Goal: Check status: Check status

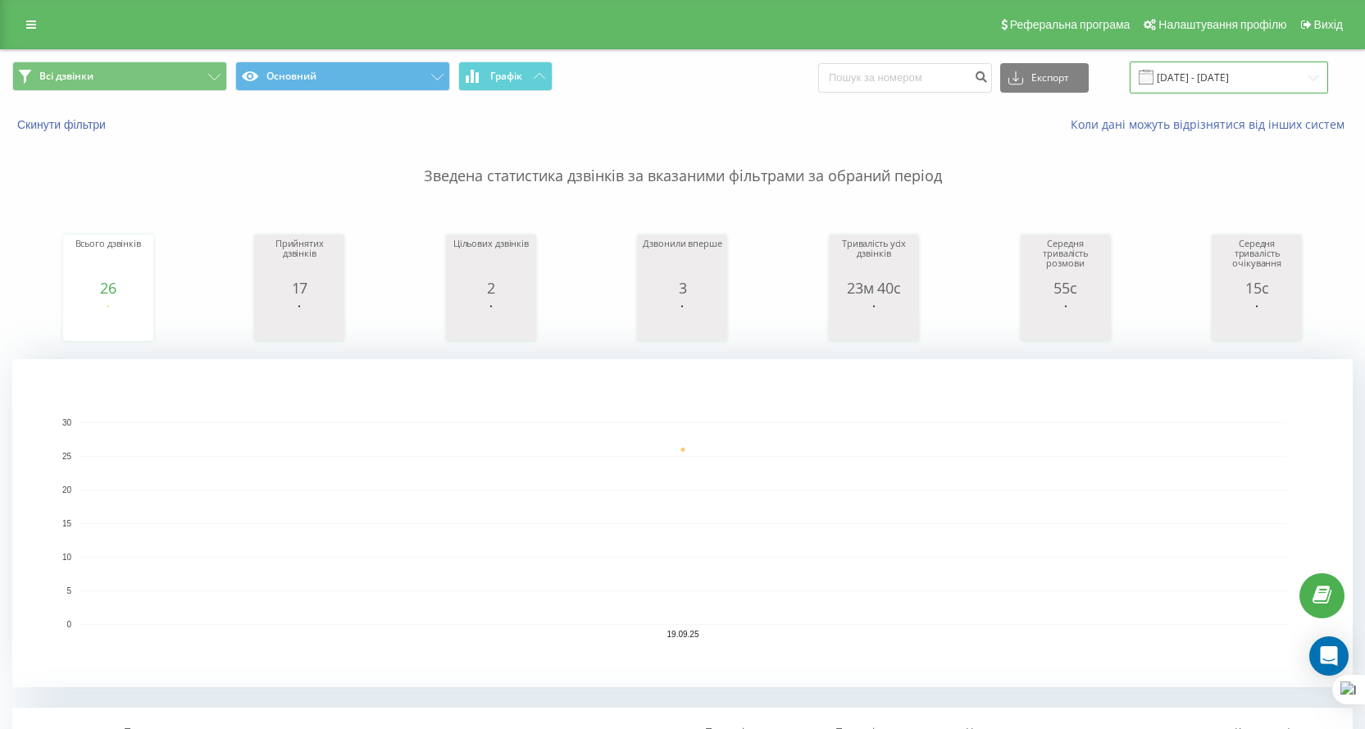
click at [1197, 93] on input "[DATE] - [DATE]" at bounding box center [1229, 78] width 198 height 32
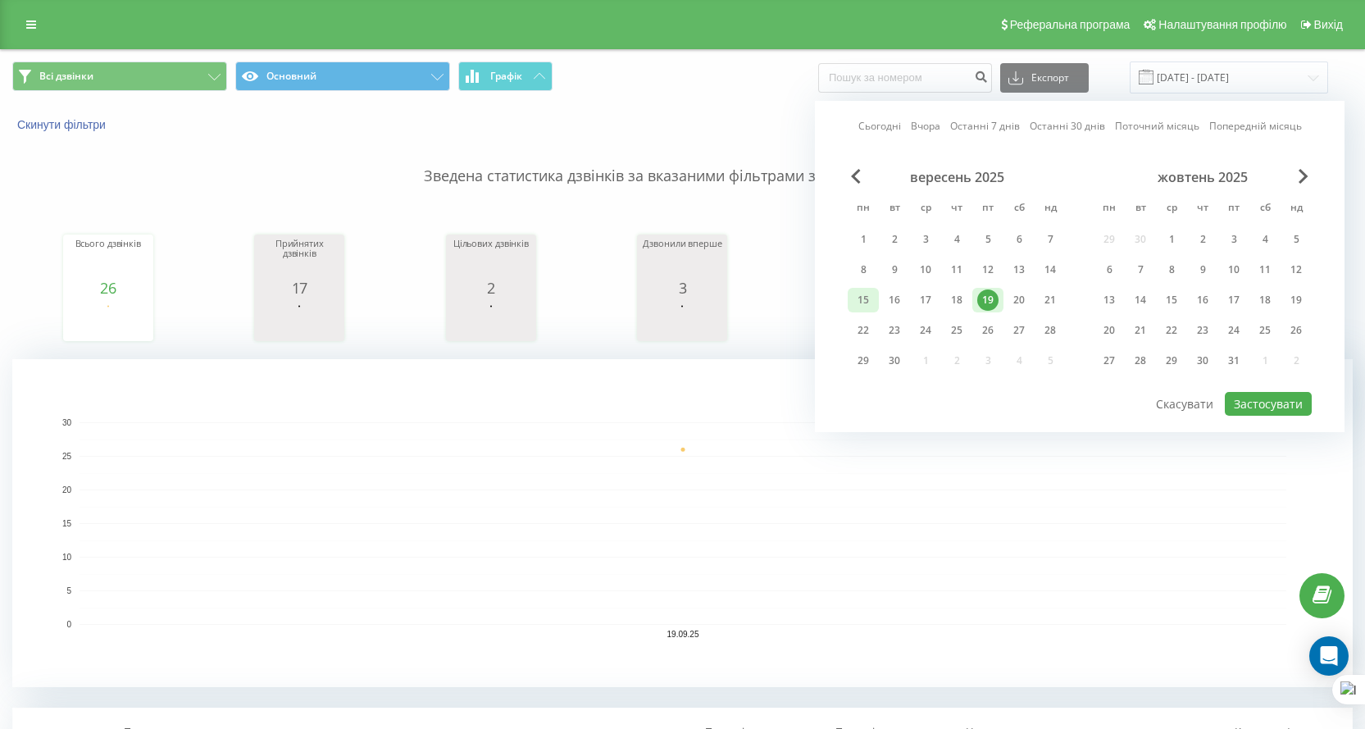
click at [868, 291] on div "15" at bounding box center [863, 299] width 21 height 21
click at [996, 308] on div "19" at bounding box center [987, 299] width 21 height 21
click at [1246, 403] on button "Застосувати" at bounding box center [1268, 404] width 87 height 24
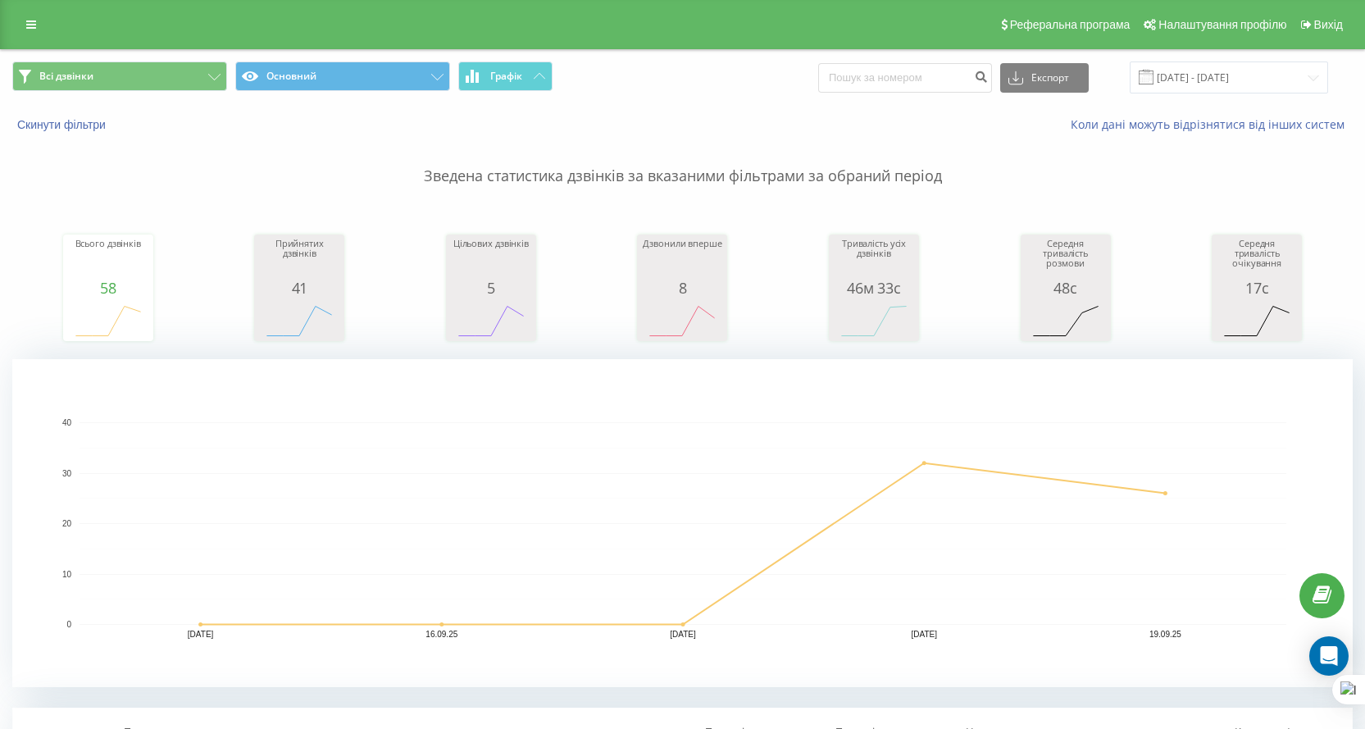
click at [1239, 61] on div "Всі дзвінки Основний Графік Експорт .csv .xls .xlsx [DATE] - [DATE]" at bounding box center [683, 77] width 1364 height 55
click at [1239, 67] on input "[DATE] - [DATE]" at bounding box center [1229, 78] width 198 height 32
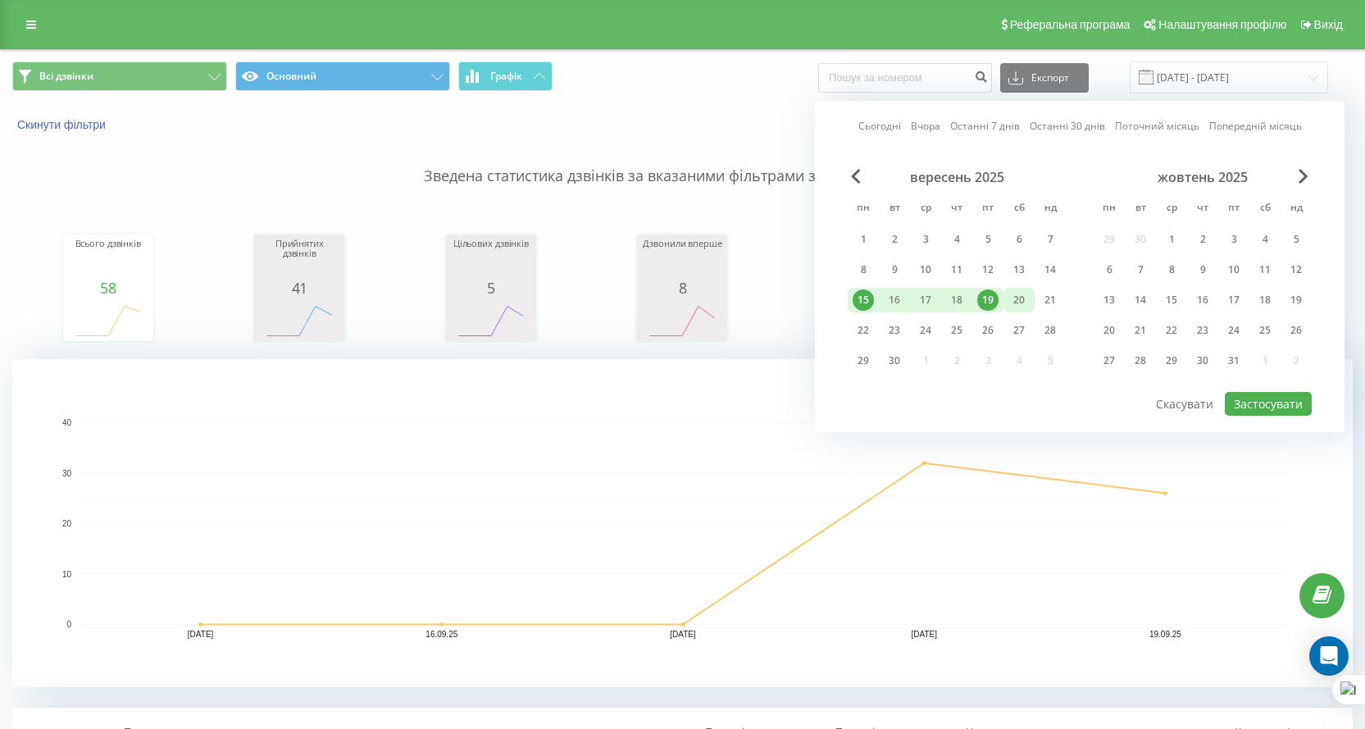
click at [1016, 298] on div "20" at bounding box center [1019, 299] width 21 height 21
drag, startPoint x: 1248, startPoint y: 394, endPoint x: 1255, endPoint y: 402, distance: 11.0
click at [1251, 396] on button "Застосувати" at bounding box center [1268, 404] width 87 height 24
type input "[DATE] - [DATE]"
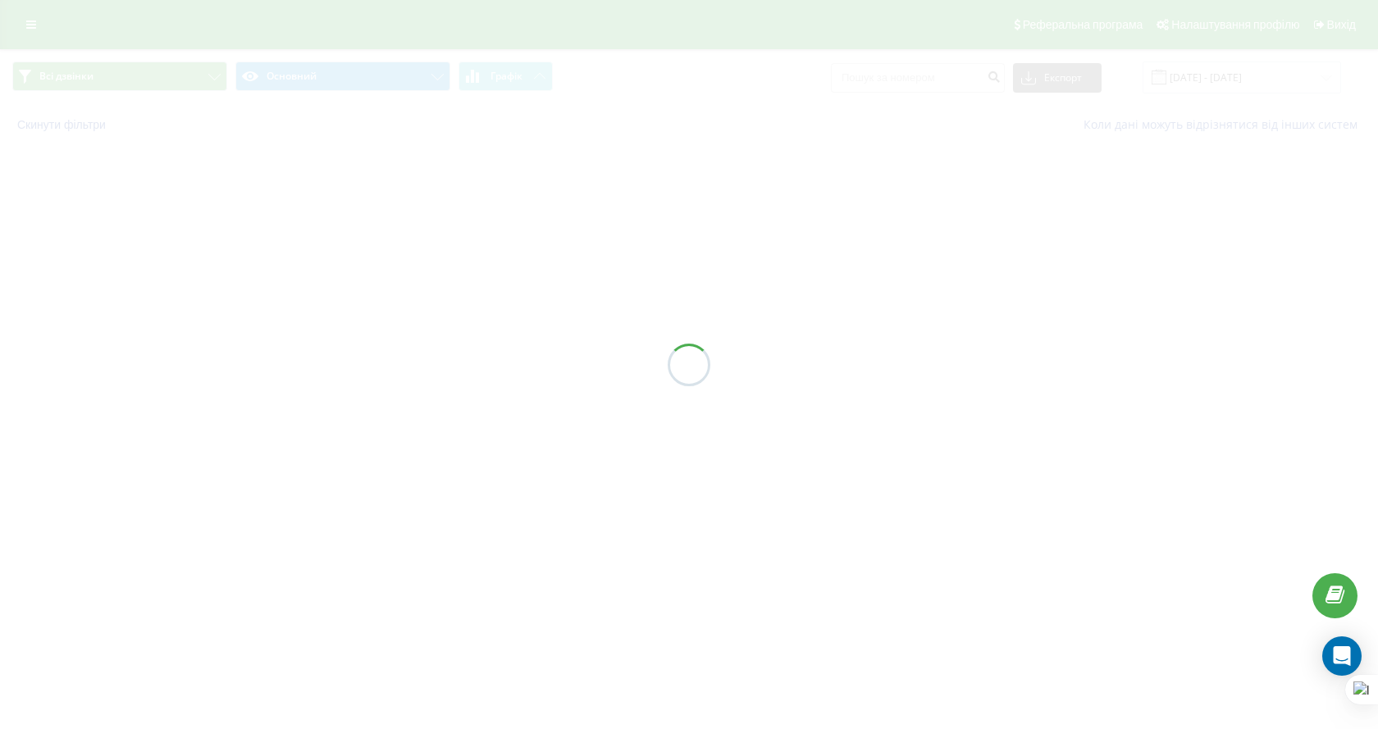
click at [1255, 403] on div at bounding box center [689, 364] width 1378 height 729
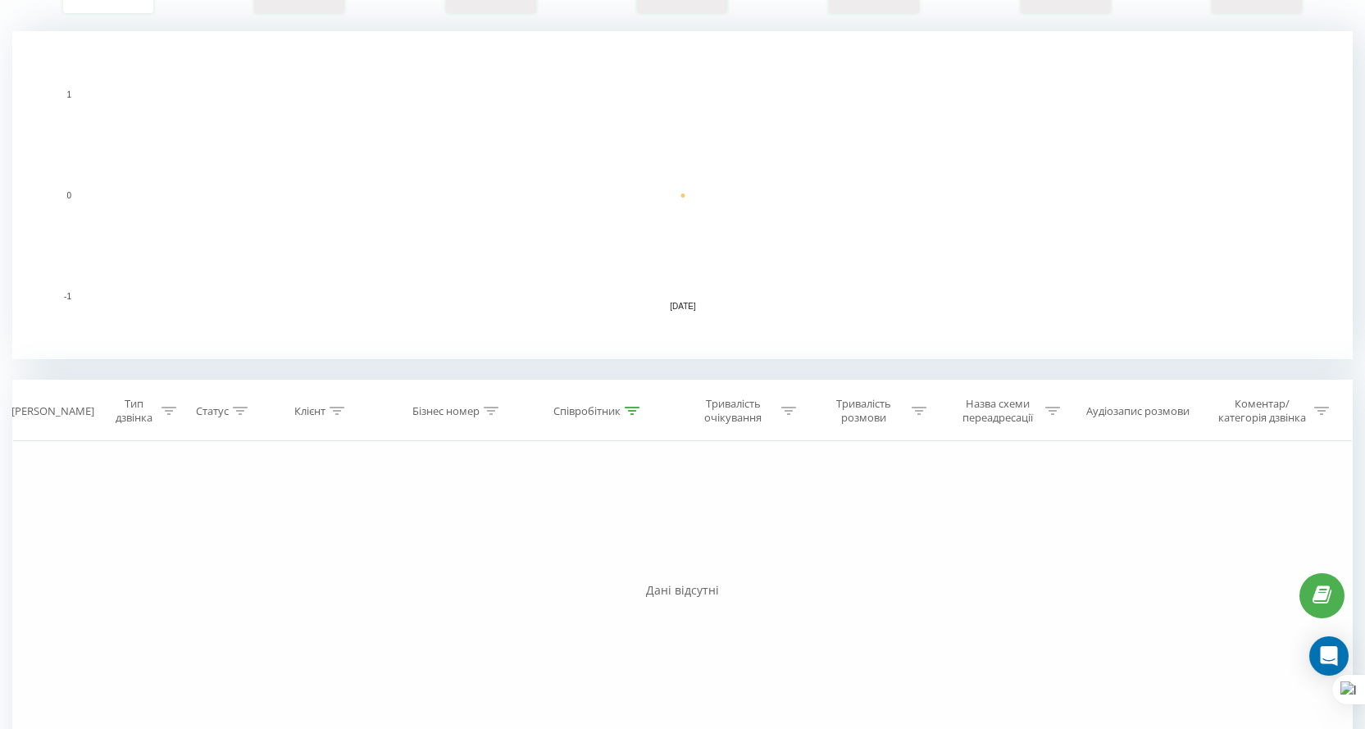
scroll to position [423, 0]
